Goal: Task Accomplishment & Management: Complete application form

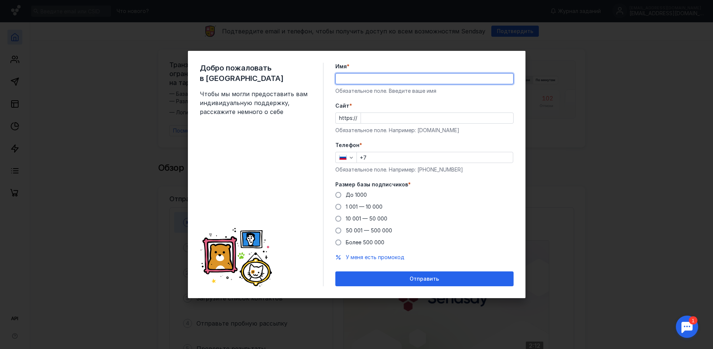
click at [372, 75] on input "Имя *" at bounding box center [424, 79] width 177 height 10
type input "[PERSON_NAME]"
click at [371, 120] on input "Cайт *" at bounding box center [437, 118] width 152 height 10
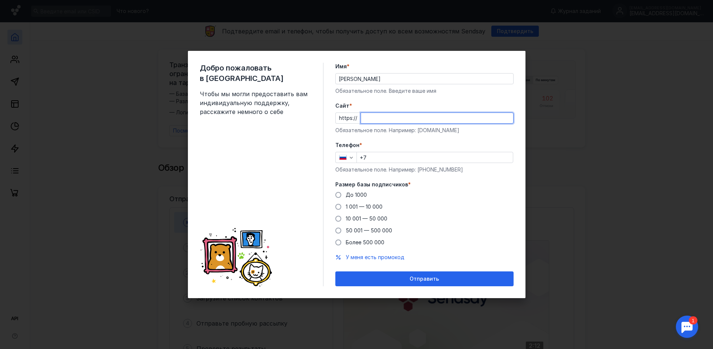
paste input "[EMAIL_ADDRESS][DOMAIN_NAME]"
drag, startPoint x: 385, startPoint y: 120, endPoint x: 358, endPoint y: 120, distance: 26.7
click at [358, 120] on div "https:// [EMAIL_ADDRESS][DOMAIN_NAME]" at bounding box center [424, 117] width 178 height 11
click at [402, 115] on input "[DOMAIN_NAME]" at bounding box center [437, 118] width 152 height 10
drag, startPoint x: 401, startPoint y: 113, endPoint x: 350, endPoint y: 117, distance: 51.0
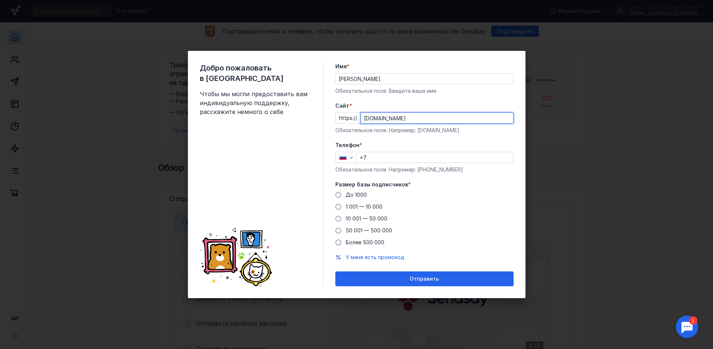
click at [350, 117] on div "https:// [DOMAIN_NAME]" at bounding box center [424, 117] width 178 height 11
paste input "ai-"
type input "[DOMAIN_NAME]"
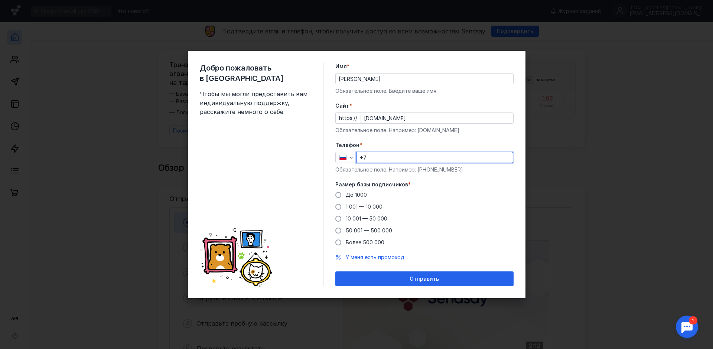
click at [384, 157] on input "+7" at bounding box center [435, 157] width 156 height 10
type input "[PHONE_NUMBER]"
click at [356, 195] on span "До 1000" at bounding box center [356, 195] width 21 height 6
click at [0, 0] on input "До 1000" at bounding box center [0, 0] width 0 height 0
click at [364, 206] on span "1 001 — 10 000" at bounding box center [364, 206] width 37 height 6
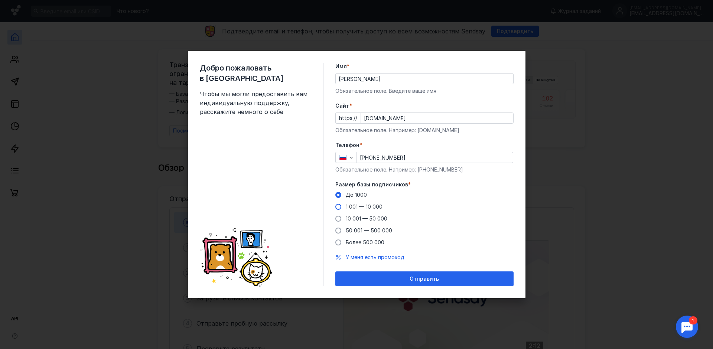
click at [0, 0] on input "1 001 — 10 000" at bounding box center [0, 0] width 0 height 0
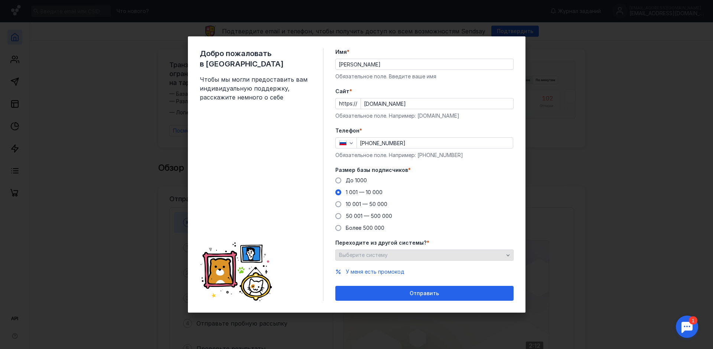
click at [406, 254] on div "Выберите систему" at bounding box center [421, 255] width 168 height 6
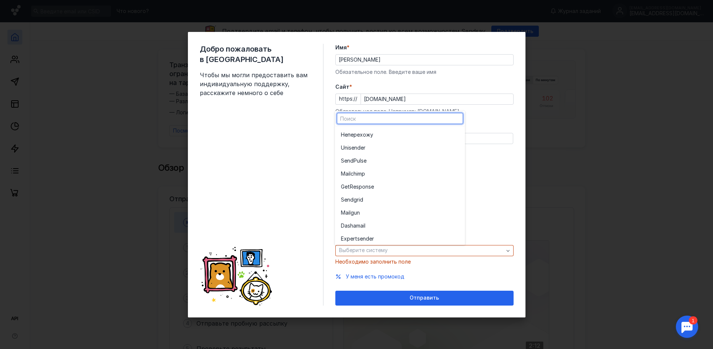
click at [504, 167] on label "Размер базы подписчиков *" at bounding box center [424, 165] width 178 height 7
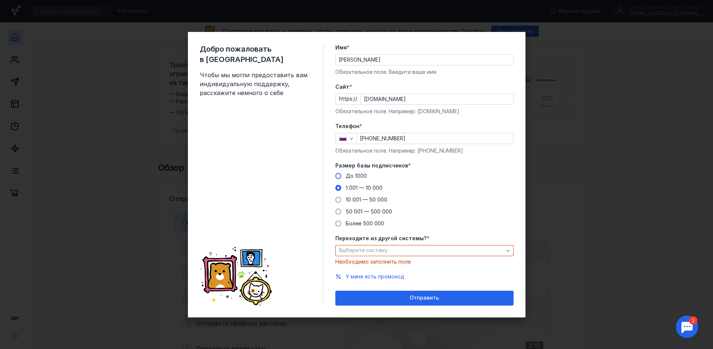
click at [357, 178] on span "До 1000" at bounding box center [356, 176] width 21 height 6
click at [0, 0] on input "До 1000" at bounding box center [0, 0] width 0 height 0
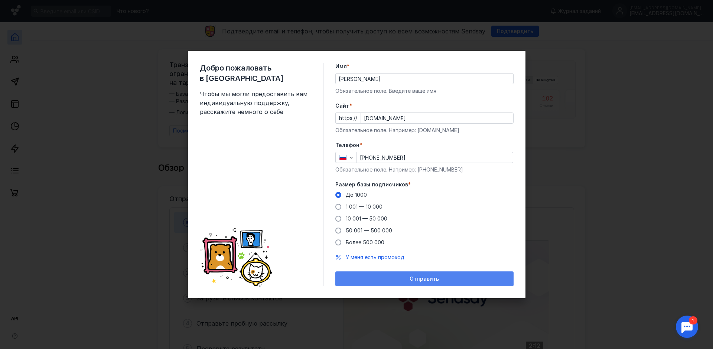
click at [430, 277] on span "Отправить" at bounding box center [423, 279] width 29 height 6
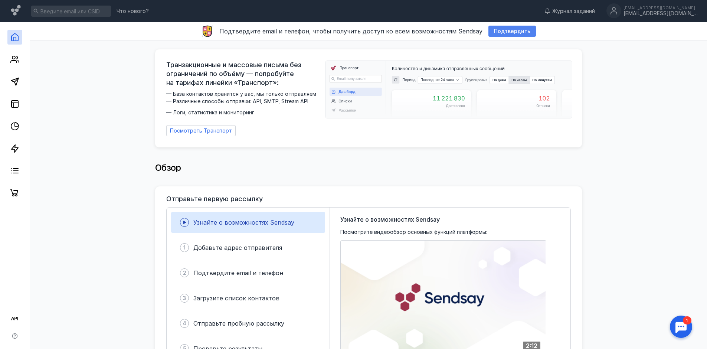
click at [512, 27] on div "Подтвердить" at bounding box center [513, 31] width 48 height 11
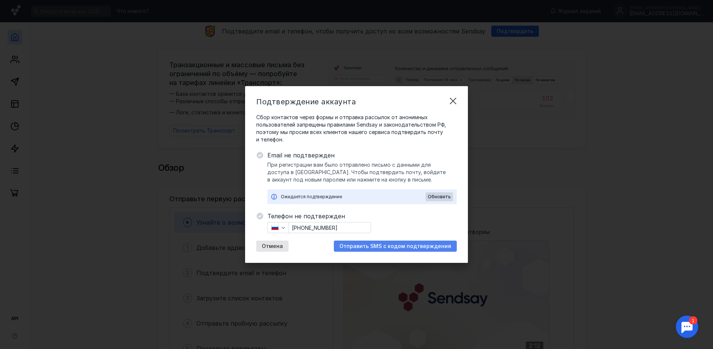
click at [399, 246] on span "Отправить SMS с кодом подтверждения" at bounding box center [395, 246] width 112 height 6
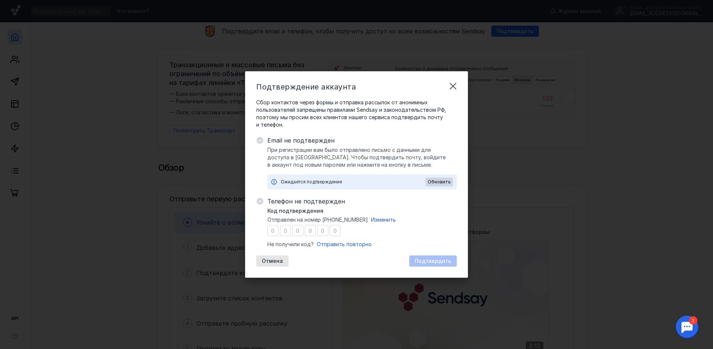
type input "6"
type input "0"
type input "6"
type input "5"
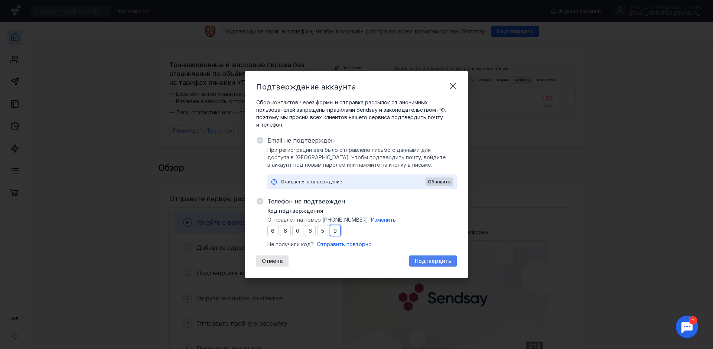
type input "9"
click at [424, 261] on span "Подтвердить" at bounding box center [433, 261] width 36 height 6
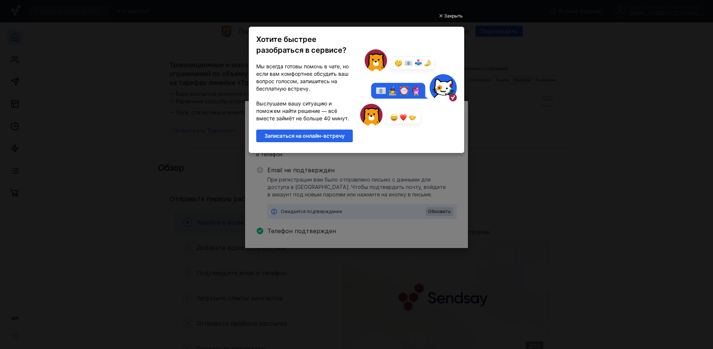
click at [454, 17] on div "Закрыть" at bounding box center [453, 16] width 19 height 8
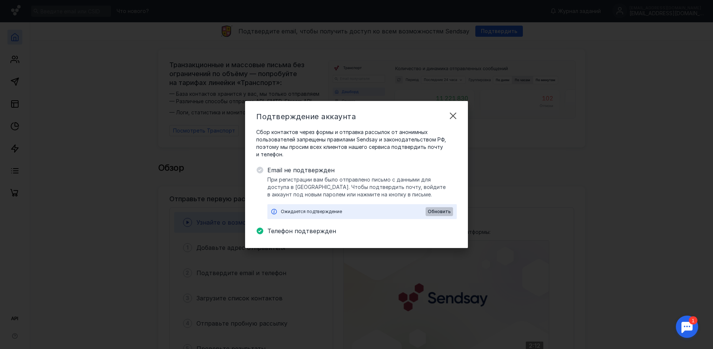
click at [446, 210] on span "Обновить" at bounding box center [439, 211] width 23 height 5
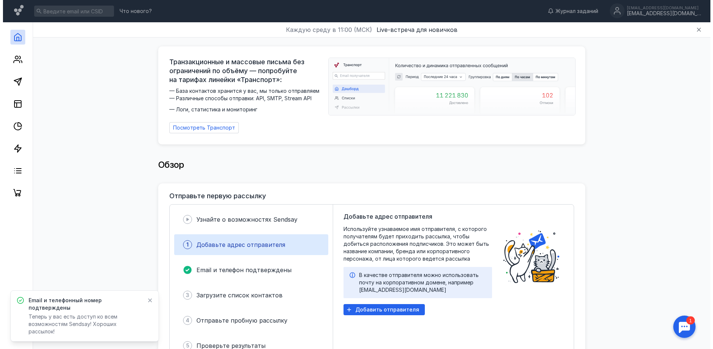
scroll to position [37, 0]
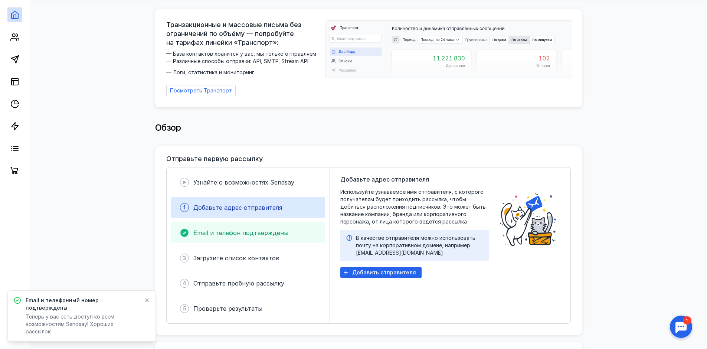
click at [277, 230] on span "Email и телефон подтверждены" at bounding box center [240, 232] width 95 height 7
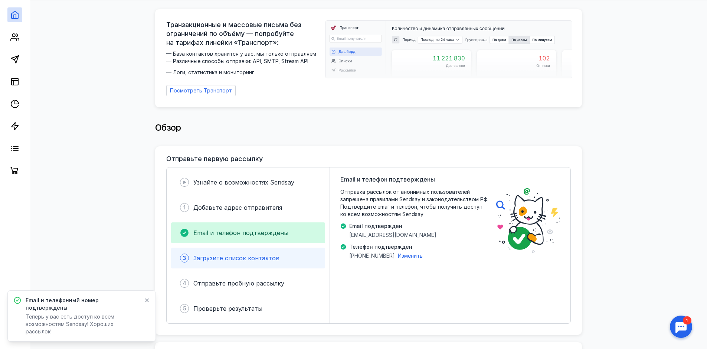
click at [251, 254] on span "Загрузите список контактов" at bounding box center [236, 257] width 86 height 7
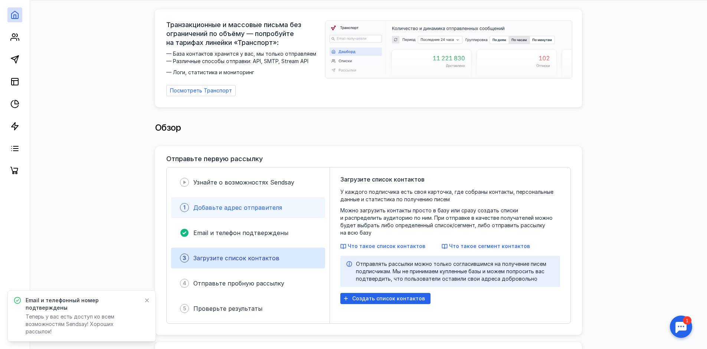
click at [264, 203] on div "Добавьте адрес отправителя" at bounding box center [237, 207] width 89 height 9
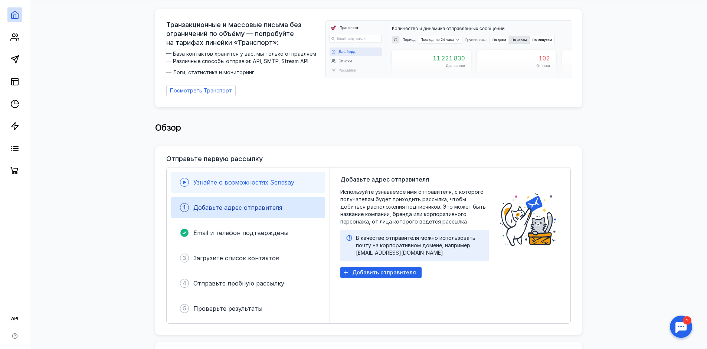
click at [267, 182] on span "Узнайте о возможностях Sendsay" at bounding box center [243, 182] width 101 height 7
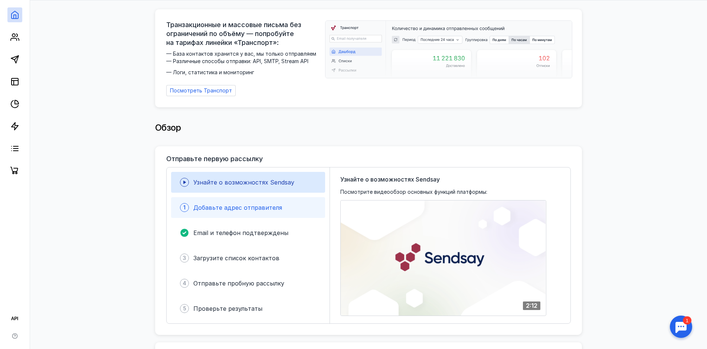
click at [267, 197] on div "1 Добавьте адрес отправителя" at bounding box center [248, 207] width 154 height 21
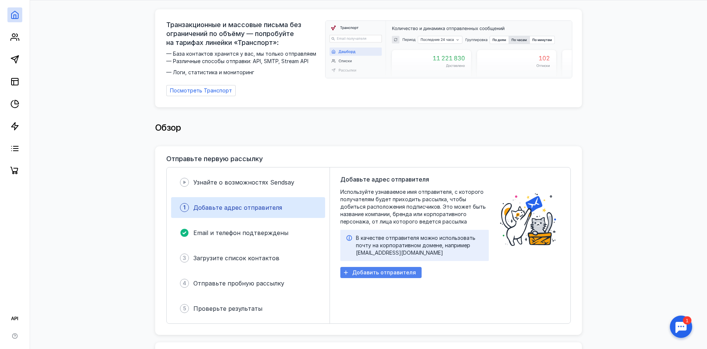
click at [386, 272] on span "Добавить отправителя" at bounding box center [384, 273] width 64 height 6
click at [375, 272] on span "Добавить отправителя" at bounding box center [384, 273] width 64 height 6
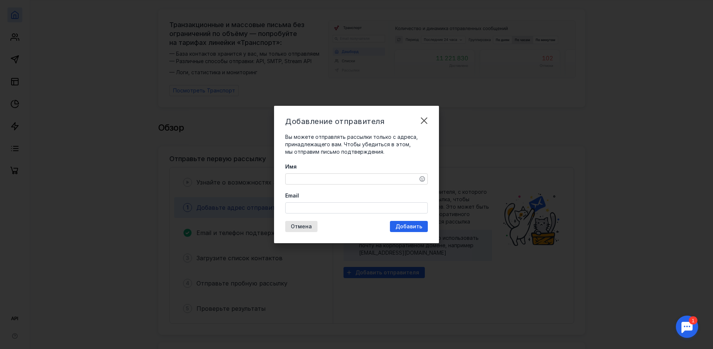
click at [340, 172] on div "Имя" at bounding box center [356, 174] width 143 height 22
click at [336, 178] on textarea "Имя" at bounding box center [356, 179] width 142 height 10
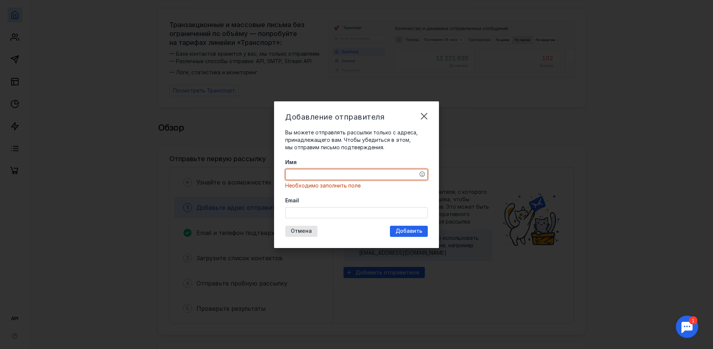
paste textarea "[DOMAIN_NAME]"
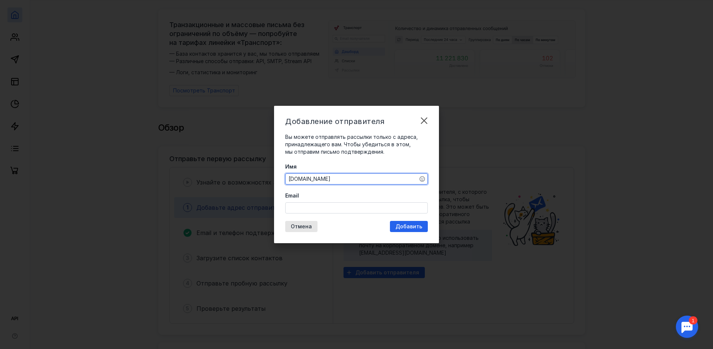
type textarea "[DOMAIN_NAME]"
click at [327, 208] on input "Email" at bounding box center [356, 208] width 142 height 10
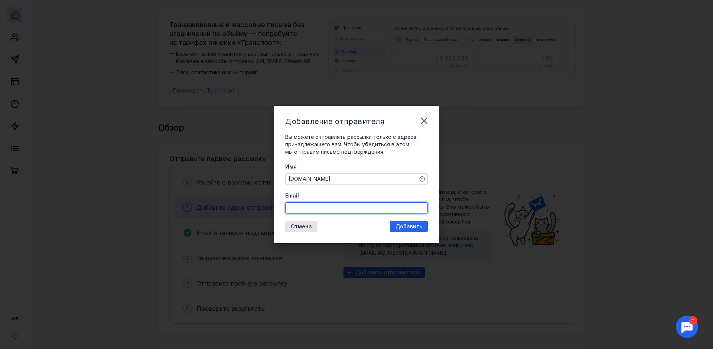
type input "[EMAIL_ADDRESS][DOMAIN_NAME]"
click at [350, 225] on div "Отмена Добавить" at bounding box center [356, 226] width 143 height 11
click at [404, 226] on span "Добавить" at bounding box center [408, 226] width 27 height 6
